Goal: Register for event/course

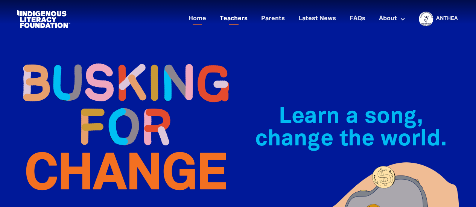
click at [237, 19] on link "Teachers" at bounding box center [233, 19] width 37 height 12
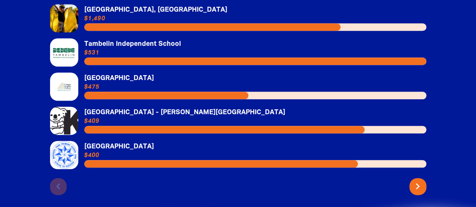
scroll to position [1839, 0]
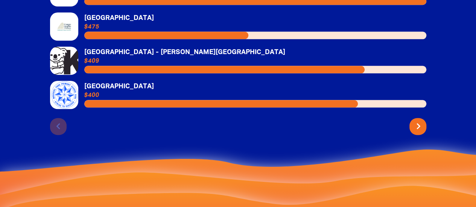
click at [416, 120] on icon "chevron_right" at bounding box center [418, 126] width 12 height 12
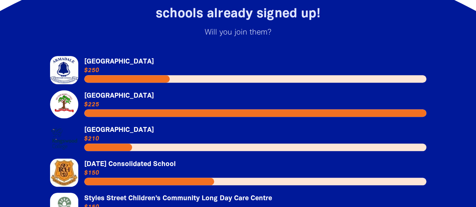
scroll to position [1822, 0]
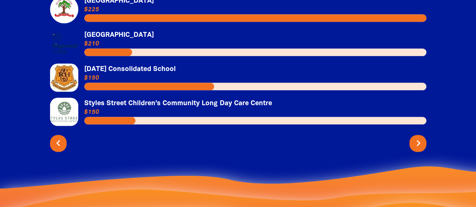
click at [419, 138] on icon "chevron_right" at bounding box center [418, 143] width 12 height 12
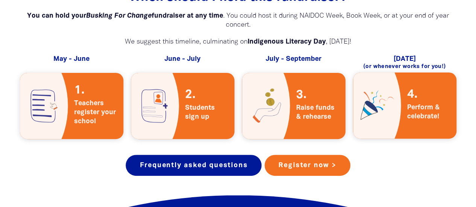
scroll to position [1480, 0]
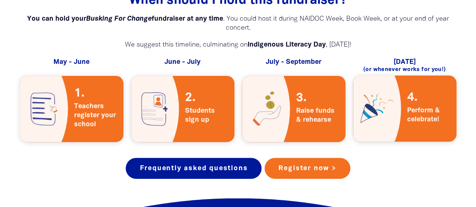
click at [96, 102] on span "Teachers register your school" at bounding box center [95, 115] width 43 height 27
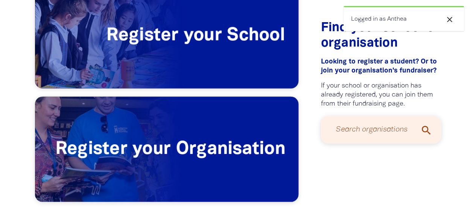
scroll to position [225, 0]
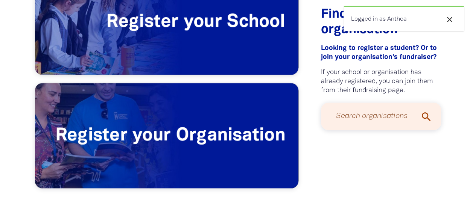
click at [362, 117] on input "Search organisations" at bounding box center [380, 116] width 105 height 20
type input "Donvale Primary"
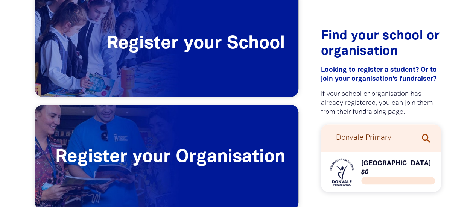
scroll to position [218, 0]
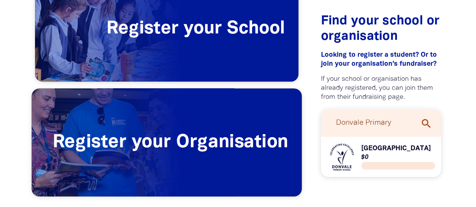
click at [245, 151] on span "Register your Organisation" at bounding box center [167, 142] width 270 height 108
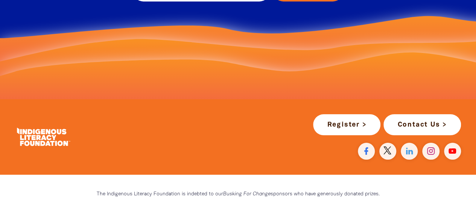
scroll to position [477, 0]
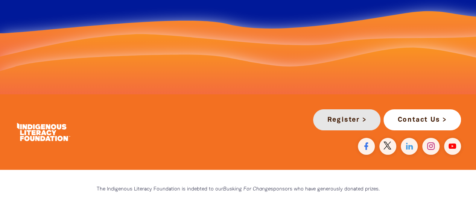
click at [350, 120] on link "Register >" at bounding box center [346, 119] width 67 height 21
